Goal: Find specific page/section

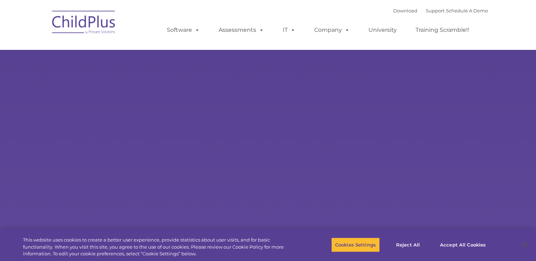
select select "MEDIUM"
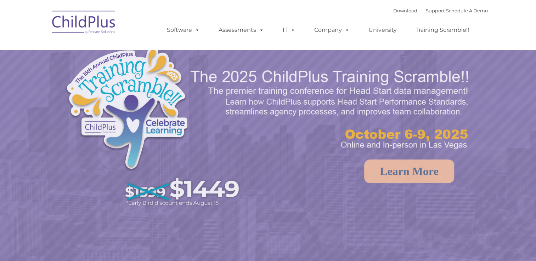
select select "MEDIUM"
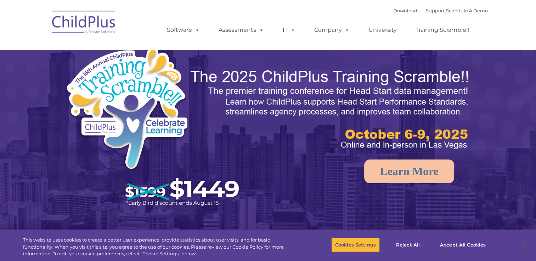
select select "MEDIUM"
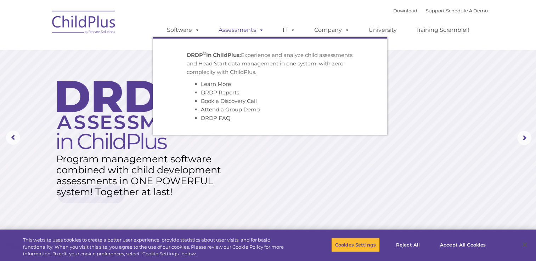
click at [248, 29] on link "Assessments" at bounding box center [241, 30] width 60 height 14
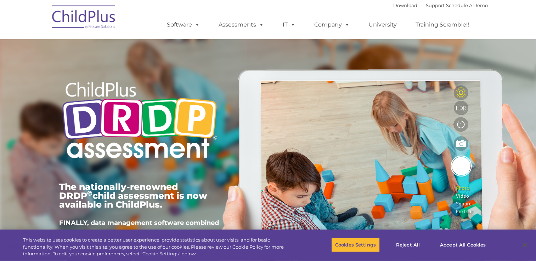
type input ""
